Goal: Task Accomplishment & Management: Use online tool/utility

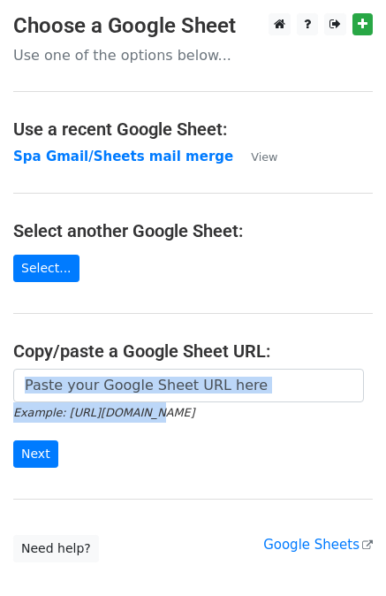
drag, startPoint x: 118, startPoint y: 402, endPoint x: 126, endPoint y: 388, distance: 16.2
click at [126, 388] on form "Example: [URL][DOMAIN_NAME] Next" at bounding box center [193, 418] width 360 height 99
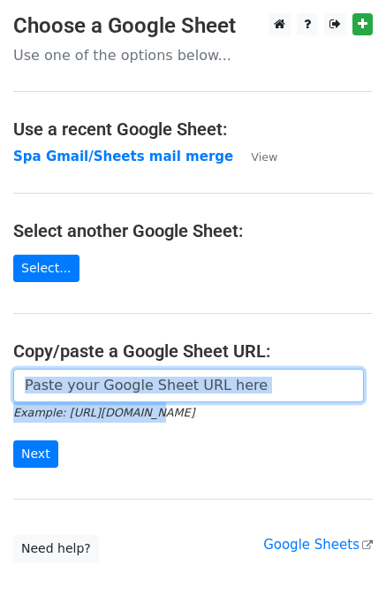
click at [126, 388] on input "url" at bounding box center [188, 386] width 351 height 34
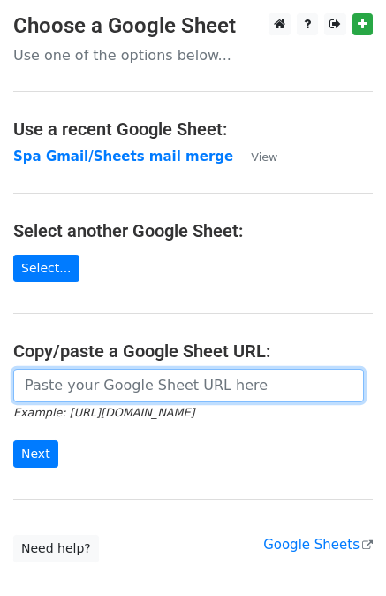
paste input "[URL][DOMAIN_NAME]"
type input "[URL][DOMAIN_NAME]"
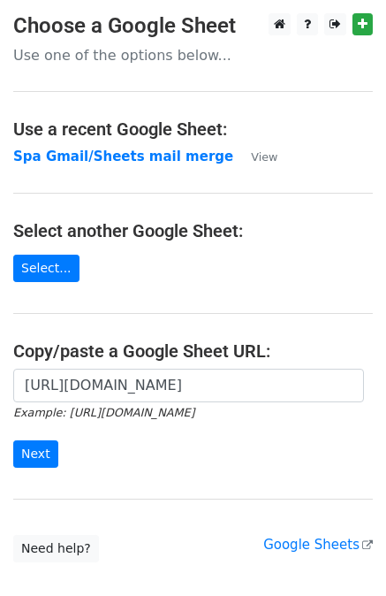
scroll to position [0, 0]
click at [23, 469] on div "[URL][DOMAIN_NAME] Example: [URL][DOMAIN_NAME] Next" at bounding box center [193, 427] width 386 height 117
click at [26, 463] on input "Next" at bounding box center [35, 453] width 45 height 27
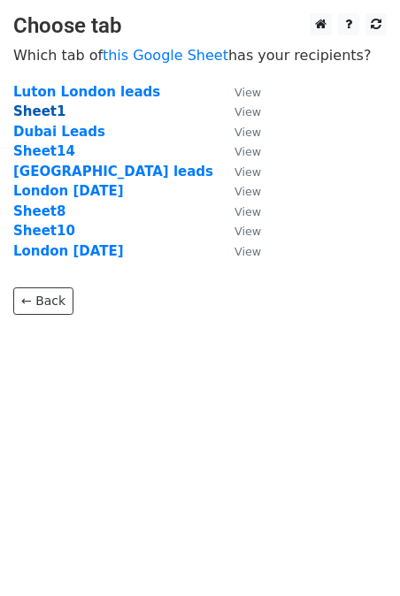
click at [32, 117] on strong "Sheet1" at bounding box center [39, 111] width 52 height 16
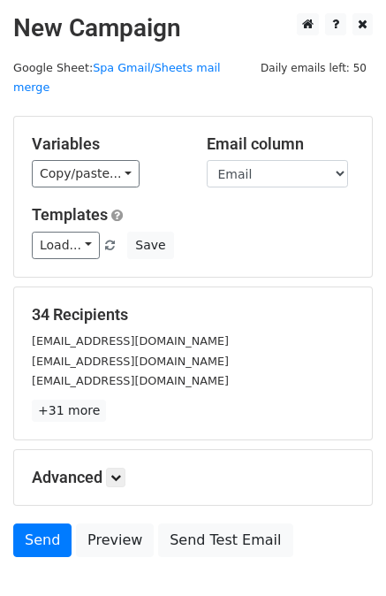
click at [65, 209] on div "Templates Load... New Outreach template Can you take on 24-25 new massage sessi…" at bounding box center [193, 232] width 349 height 54
click at [67, 232] on link "Load..." at bounding box center [66, 245] width 68 height 27
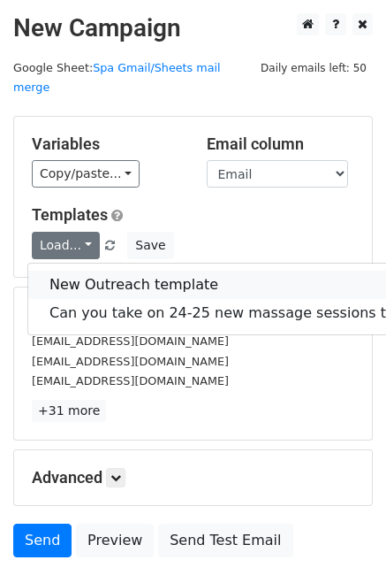
click at [104, 271] on link "New Outreach template" at bounding box center [256, 285] width 457 height 28
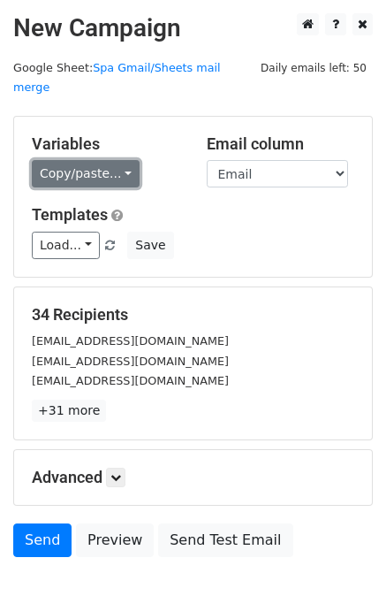
click at [104, 160] on link "Copy/paste..." at bounding box center [86, 173] width 108 height 27
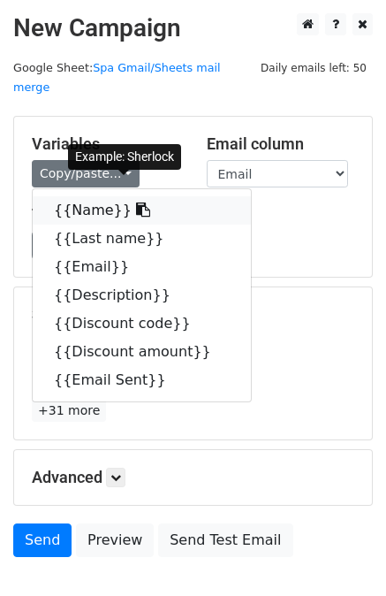
click at [103, 196] on link "{{Name}}" at bounding box center [142, 210] width 218 height 28
